Goal: Transaction & Acquisition: Purchase product/service

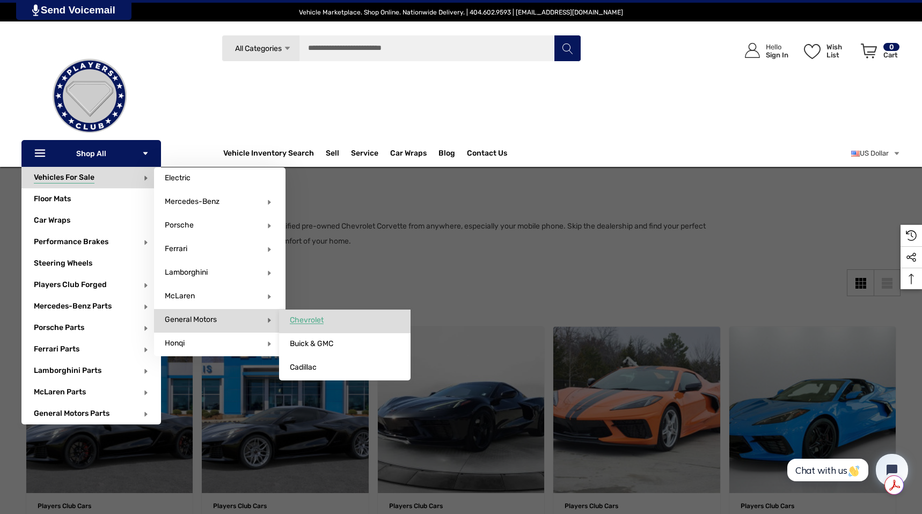
click at [288, 323] on link "Chevrolet" at bounding box center [345, 320] width 132 height 21
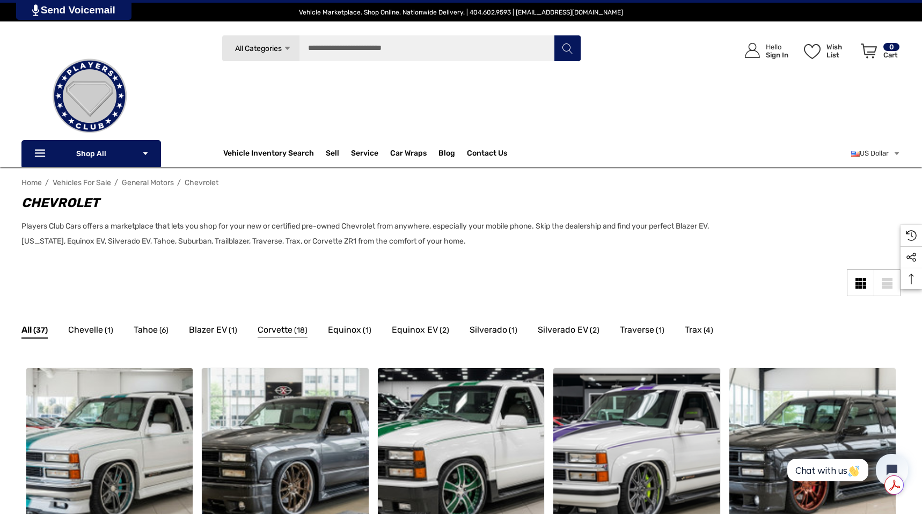
click at [288, 327] on span "Corvette" at bounding box center [275, 330] width 35 height 14
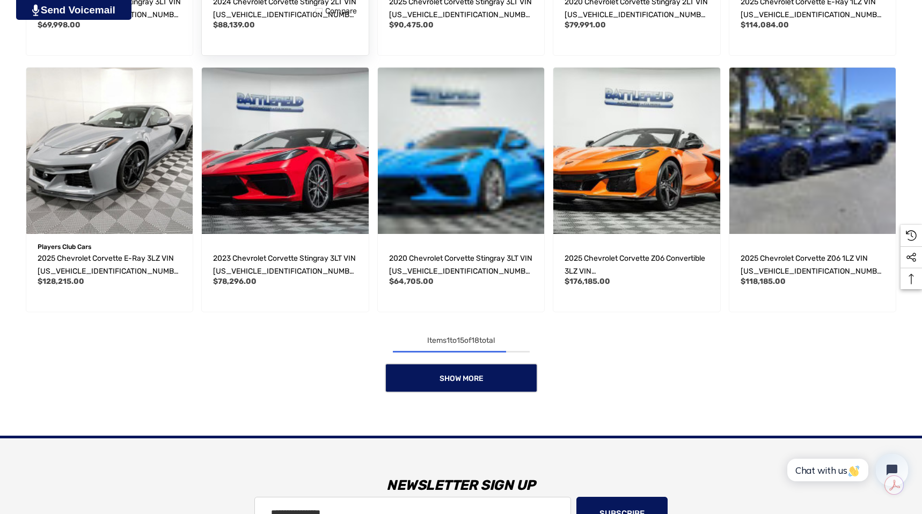
scroll to position [774, 0]
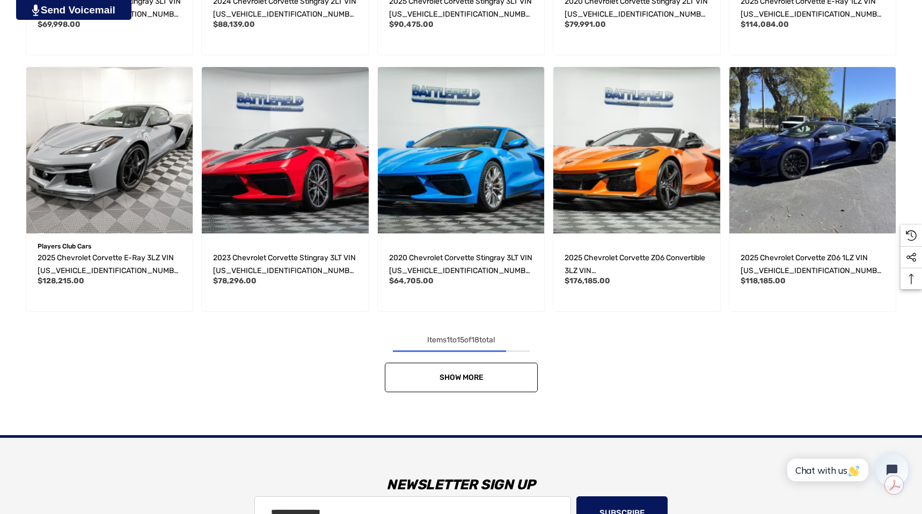
click at [390, 369] on link "Show More" at bounding box center [461, 378] width 153 height 30
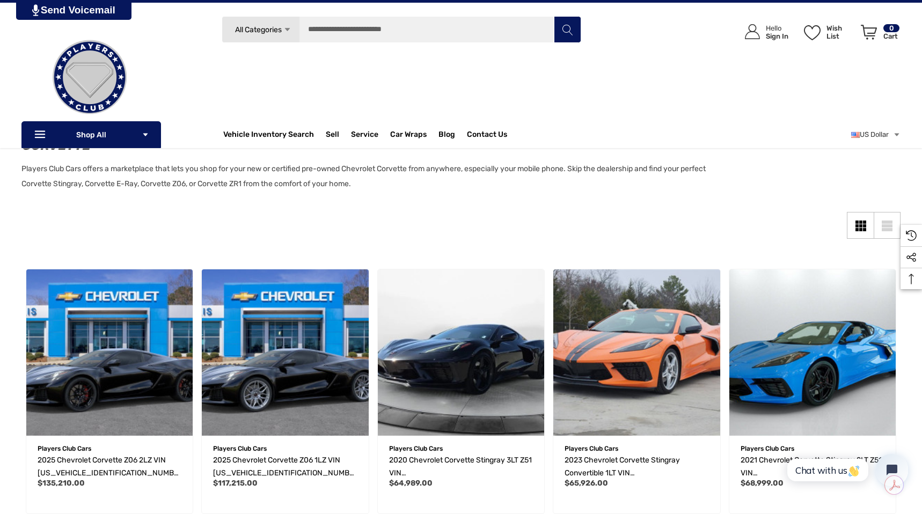
scroll to position [57, 0]
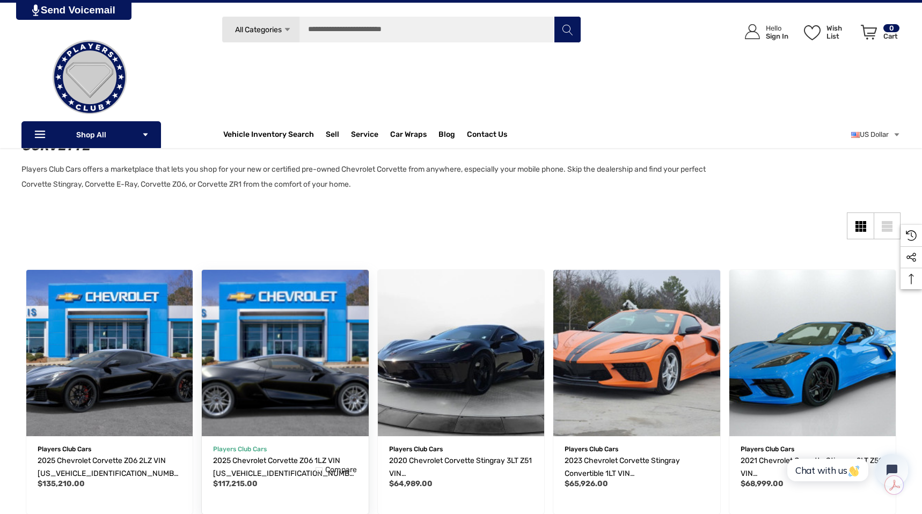
click at [302, 341] on img "2025 Chevrolet Corvette Z06 1LZ VIN 1G1YD2D32S5606812,$117,215.00\a" at bounding box center [286, 353] width 184 height 184
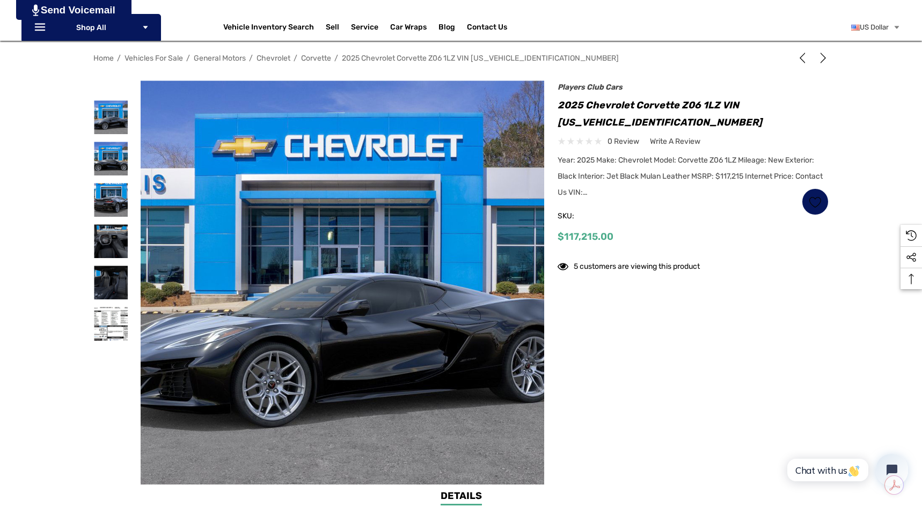
scroll to position [131, 0]
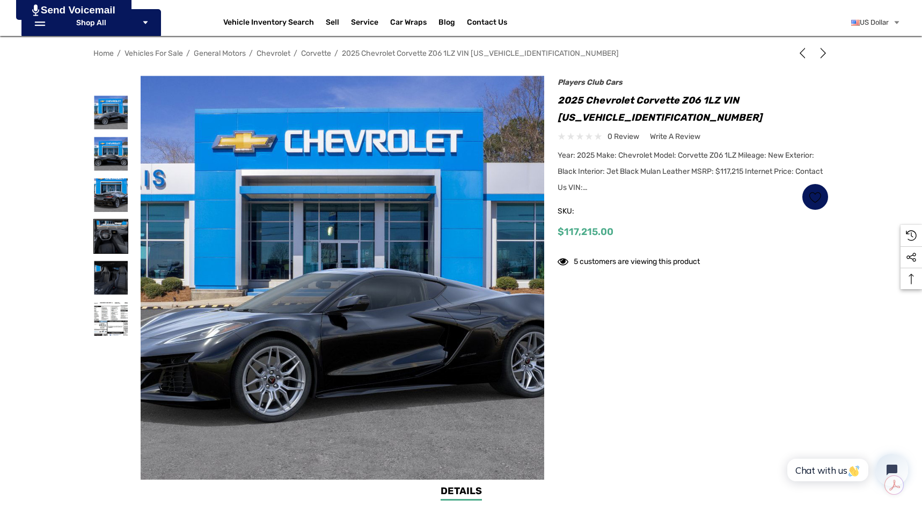
click at [116, 230] on img at bounding box center [111, 237] width 34 height 34
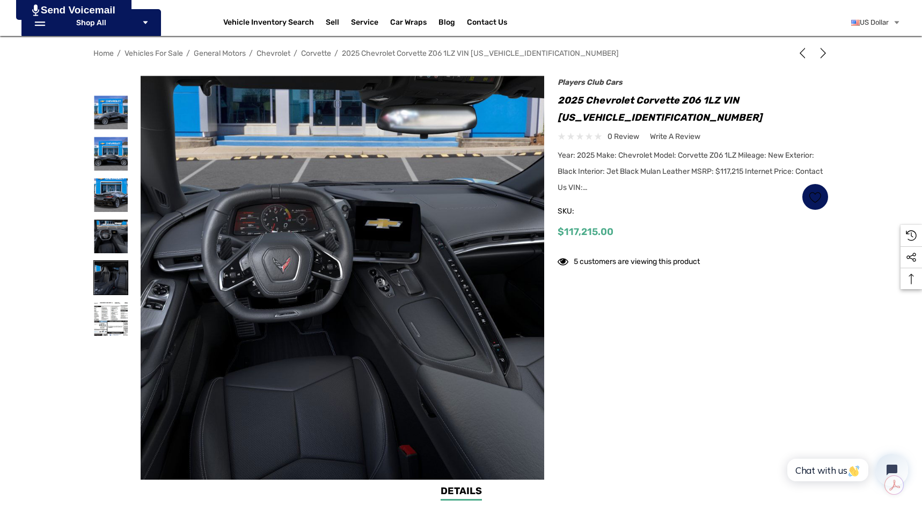
click at [111, 268] on img at bounding box center [111, 278] width 34 height 34
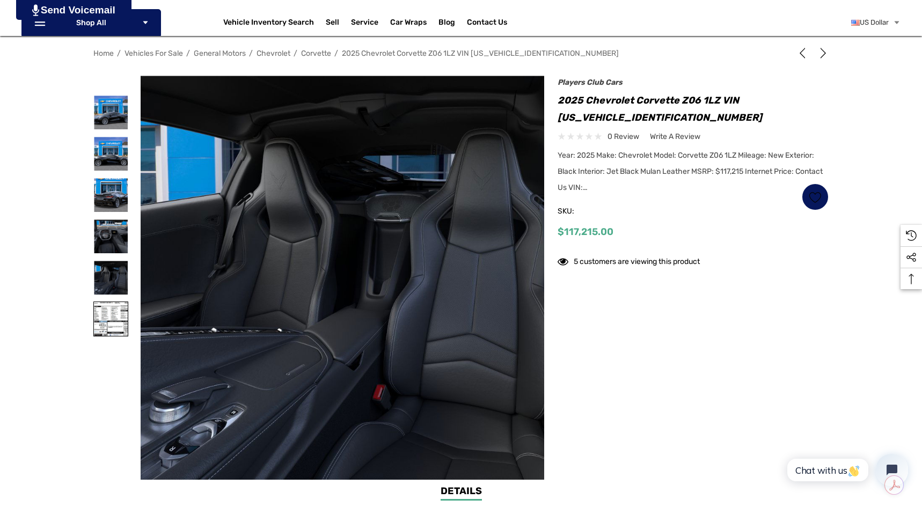
click at [113, 312] on img at bounding box center [111, 319] width 34 height 34
